Goal: Complete application form

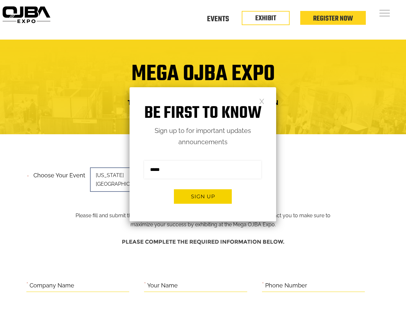
click at [203, 154] on form "Sign me up for the newsletter! ******* Sign up" at bounding box center [203, 185] width 147 height 74
click at [203, 196] on button "Sign up" at bounding box center [203, 196] width 58 height 14
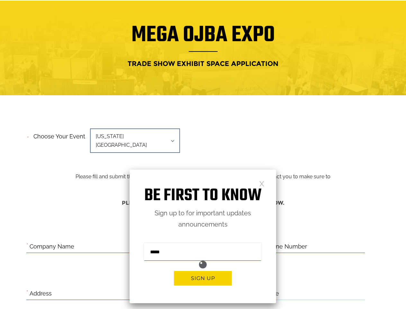
scroll to position [264, 0]
